Goal: Task Accomplishment & Management: Manage account settings

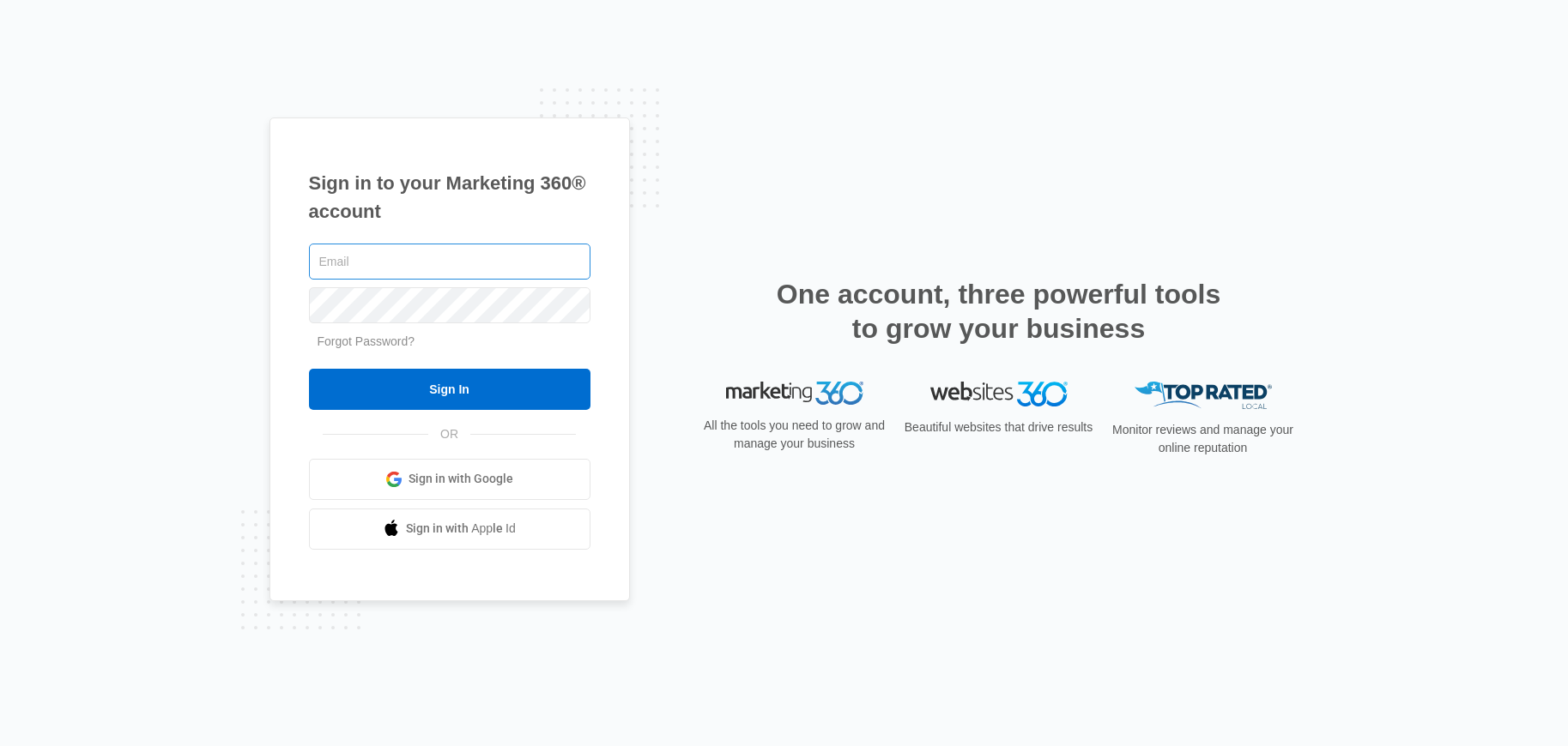
click at [481, 271] on input "text" at bounding box center [449, 261] width 282 height 36
type input "[EMAIL_ADDRESS][DOMAIN_NAME]"
click at [308, 369] on input "Sign In" at bounding box center [449, 389] width 282 height 41
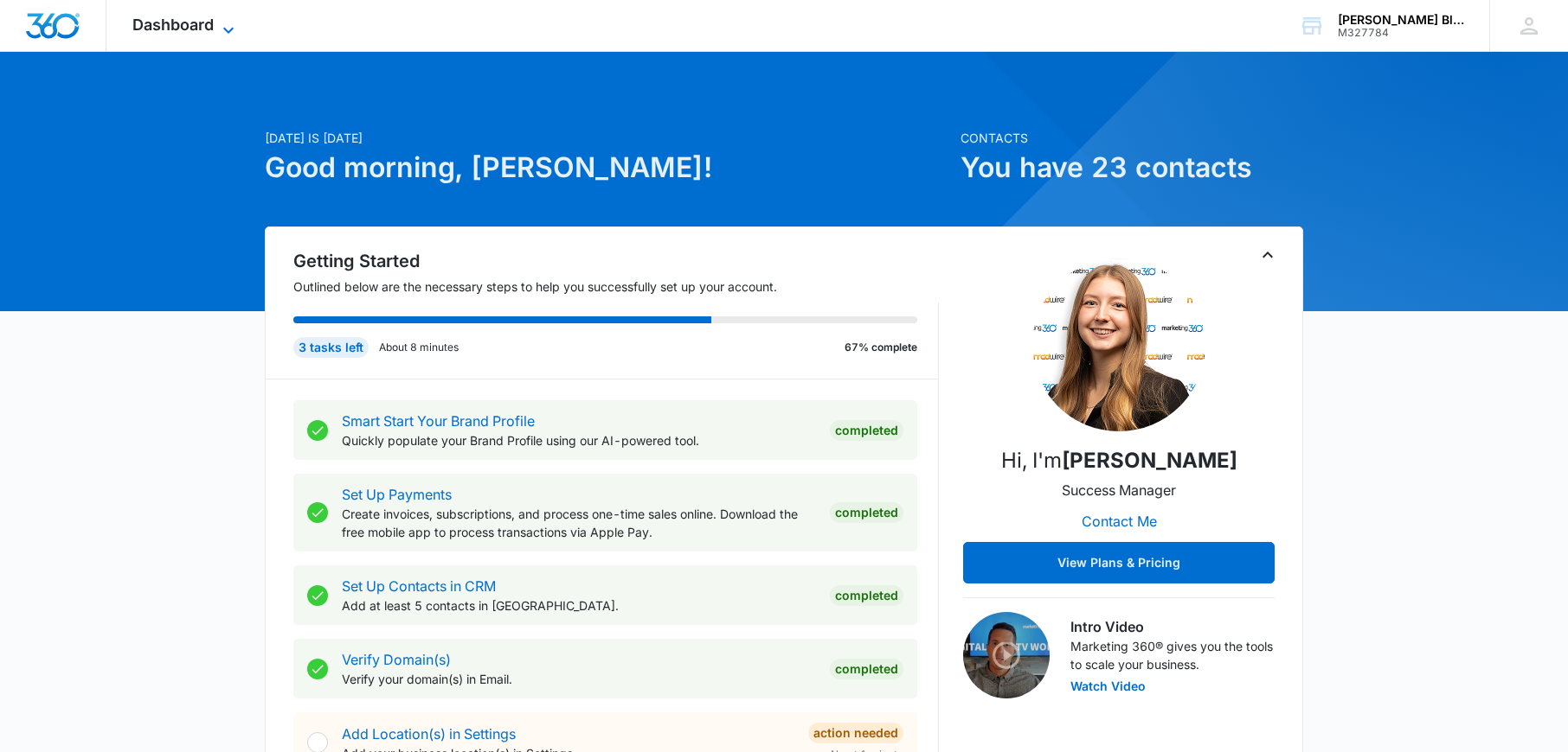
click at [170, 21] on span "Dashboard" at bounding box center [173, 25] width 81 height 18
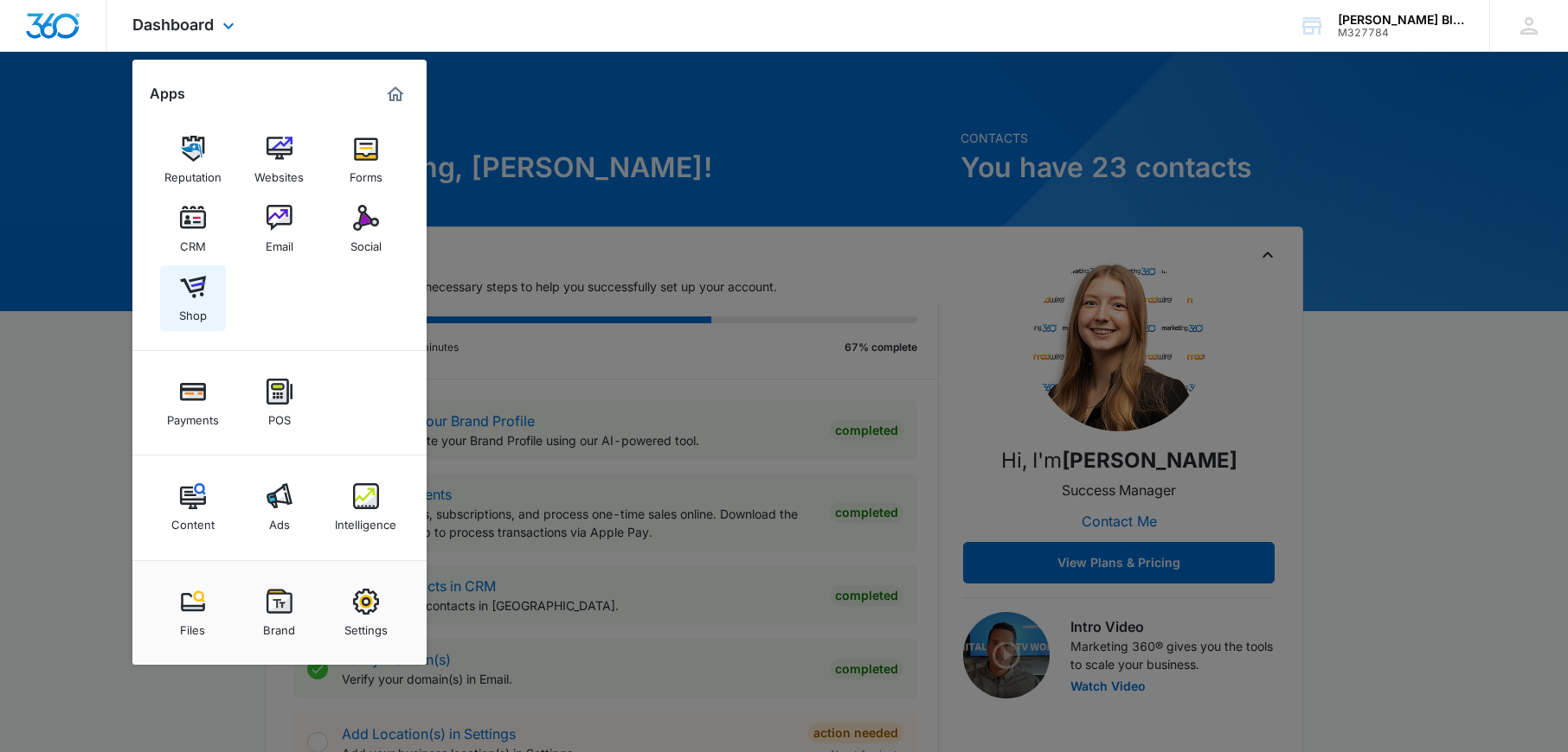
click at [198, 288] on img at bounding box center [193, 287] width 26 height 26
